Goal: Book appointment/travel/reservation

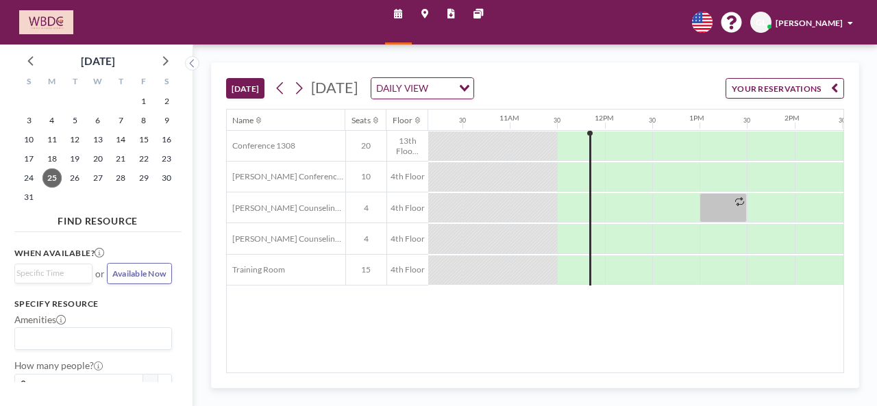
scroll to position [0, 980]
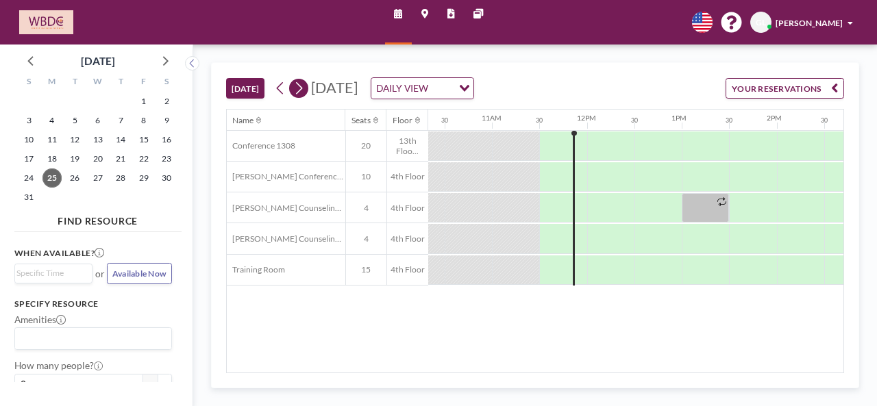
click at [300, 86] on icon at bounding box center [299, 88] width 7 height 12
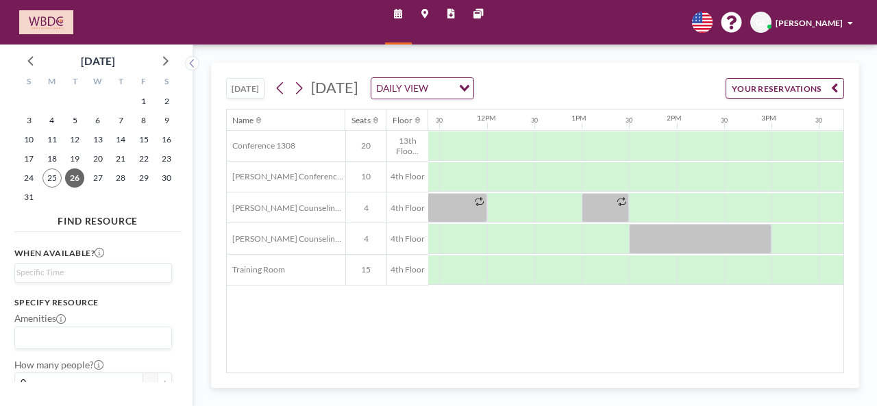
scroll to position [0, 1082]
click at [683, 199] on div at bounding box center [699, 207] width 47 height 29
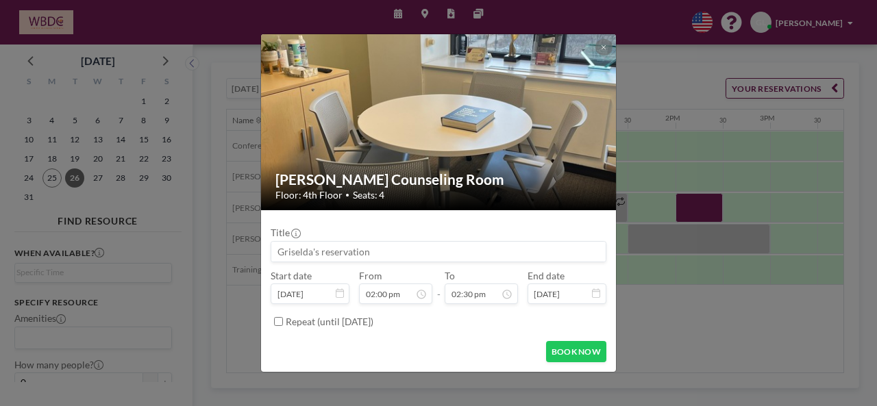
click at [345, 256] on input at bounding box center [438, 252] width 335 height 20
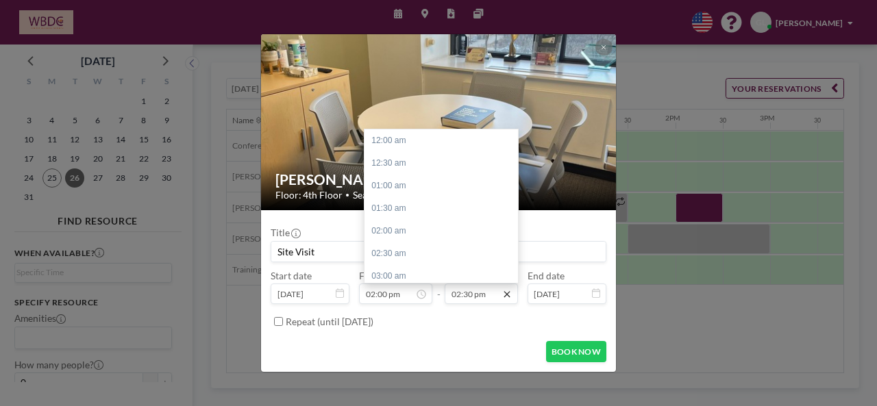
type input "Site Visit"
click at [510, 300] on icon at bounding box center [507, 294] width 11 height 11
click at [390, 168] on div "03:00 pm" at bounding box center [445, 163] width 160 height 23
type input "03:00 pm"
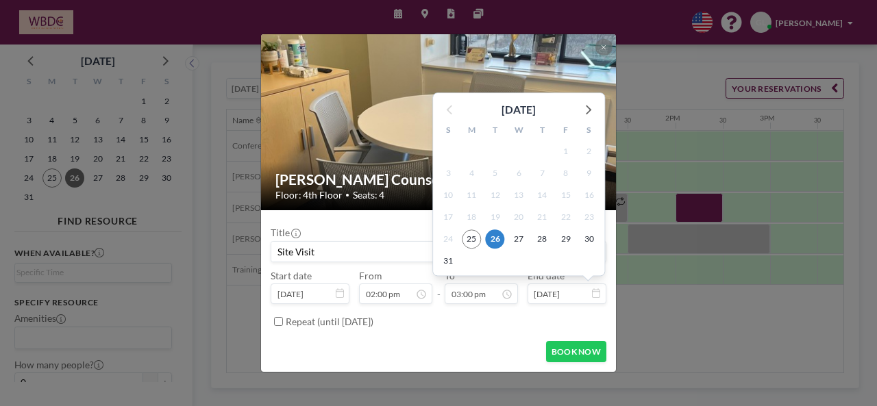
scroll to position [678, 0]
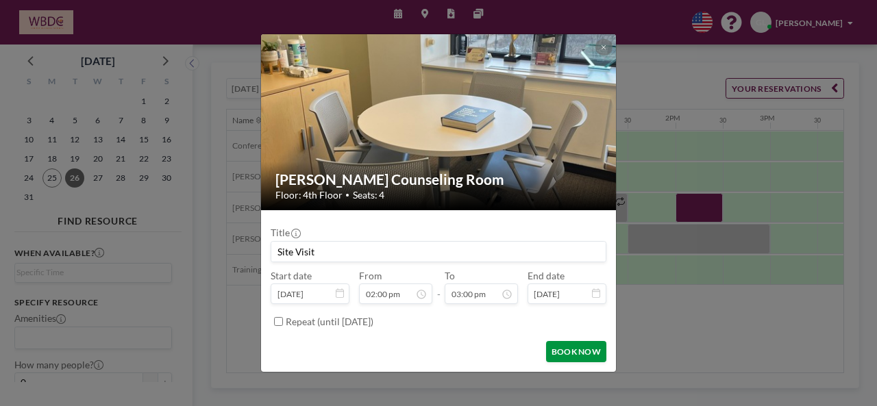
click at [572, 354] on button "BOOK NOW" at bounding box center [576, 351] width 60 height 21
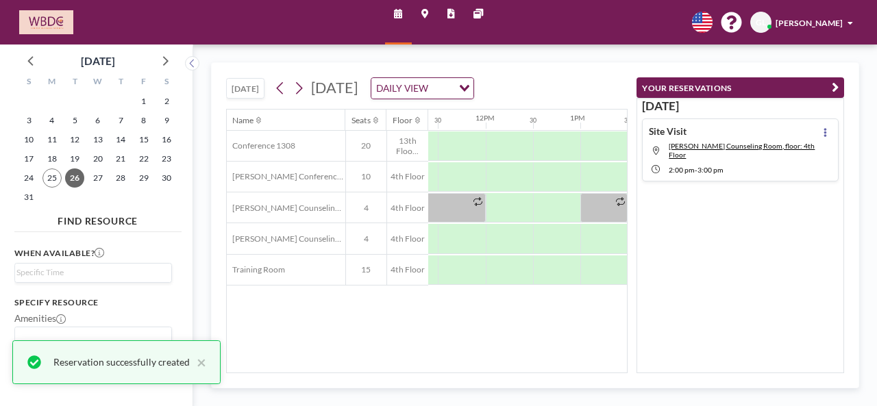
click at [616, 80] on div "[DATE] [DATE] DAILY VIEW Loading..." at bounding box center [427, 86] width 402 height 46
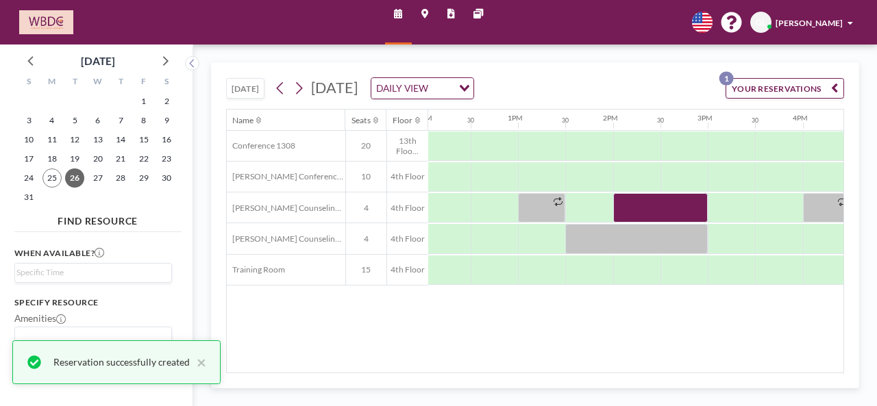
scroll to position [0, 1171]
